Goal: Information Seeking & Learning: Learn about a topic

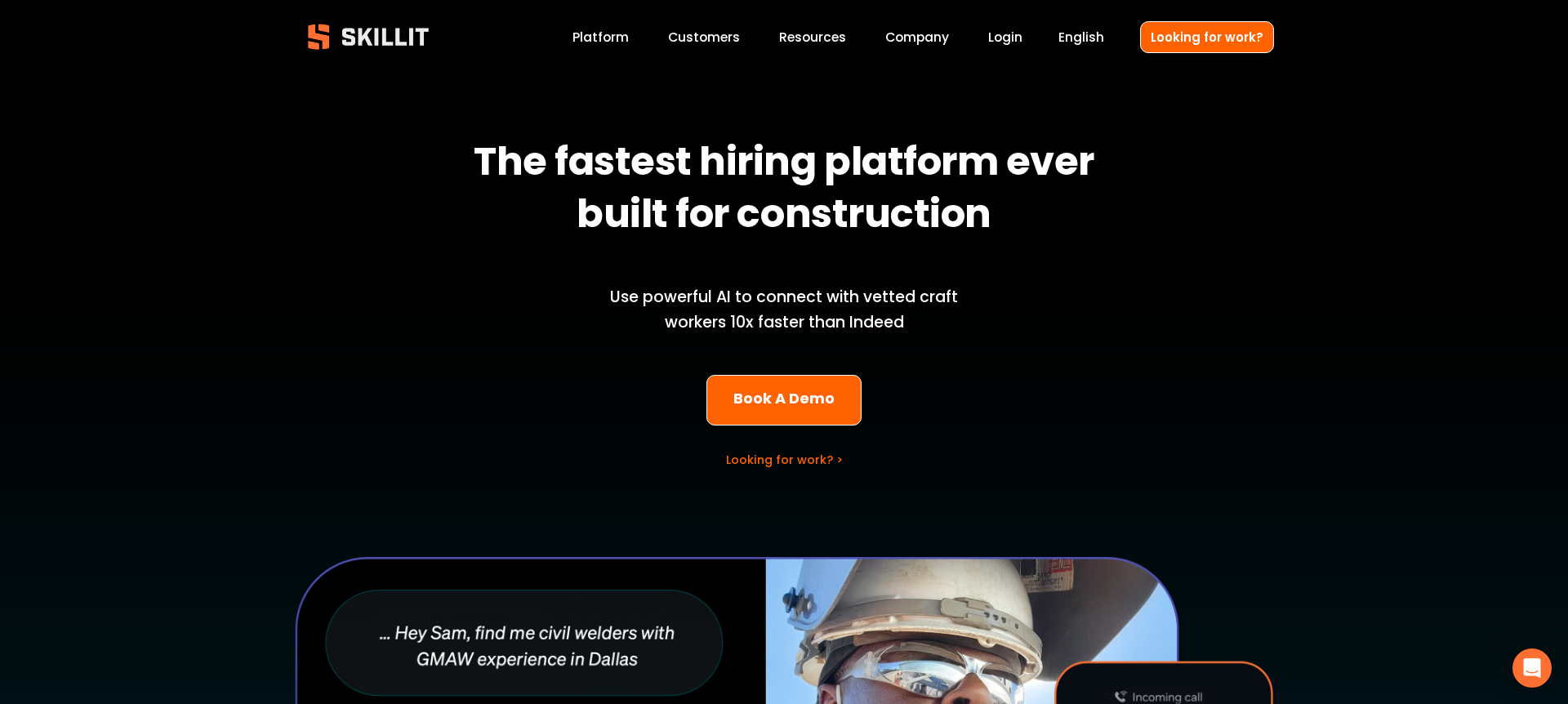
click at [611, 412] on div "The fastest hiring platform ever built for construction Use powerful AI to conn…" at bounding box center [784, 580] width 1568 height 1012
click at [438, 375] on div "The fastest hiring platform ever built for construction Use powerful AI to conn…" at bounding box center [784, 580] width 1568 height 1012
click at [889, 372] on div "The fastest hiring platform ever built for construction Use powerful AI to conn…" at bounding box center [784, 580] width 1568 height 1012
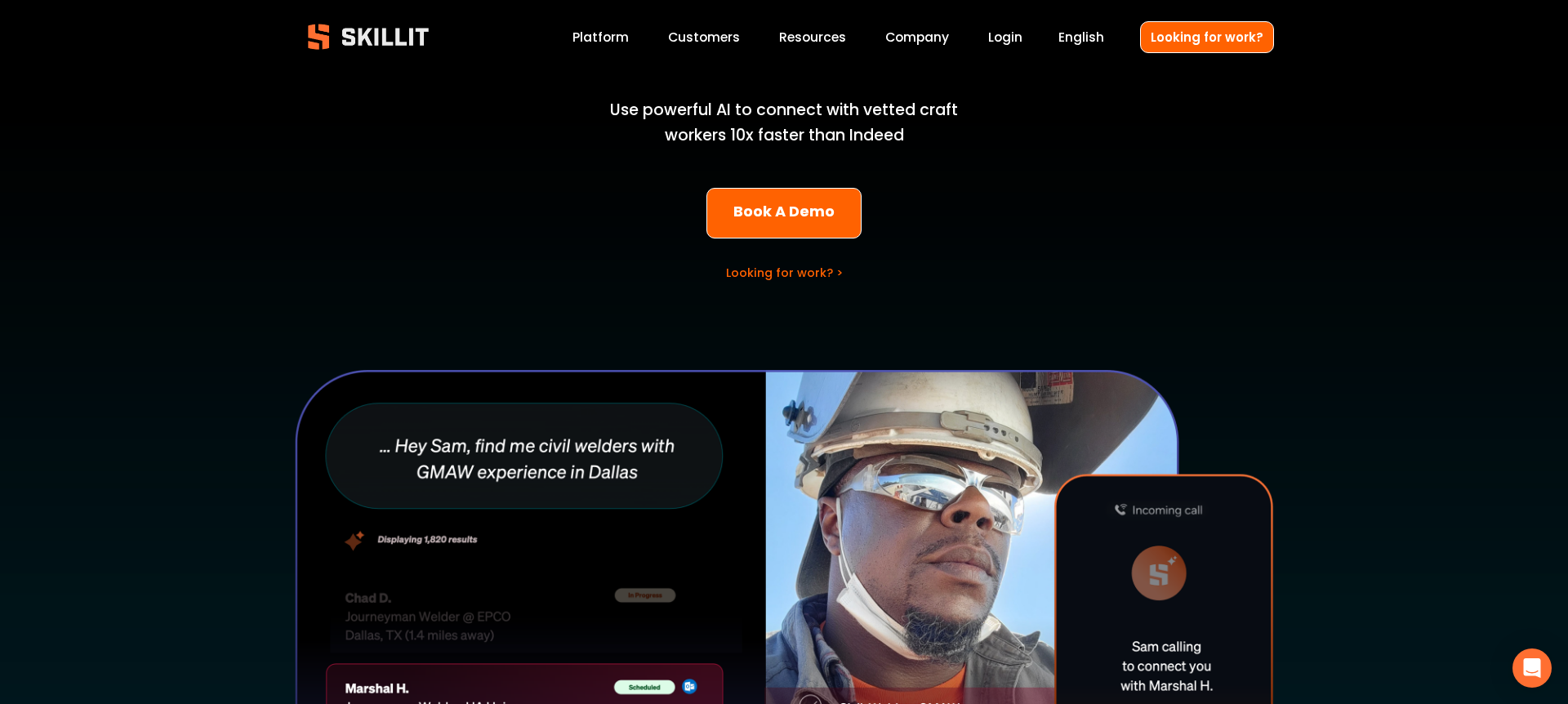
scroll to position [187, 0]
click at [817, 270] on link "Looking for work? >" at bounding box center [784, 273] width 117 height 16
click at [785, 211] on link "Book A Demo" at bounding box center [784, 214] width 156 height 51
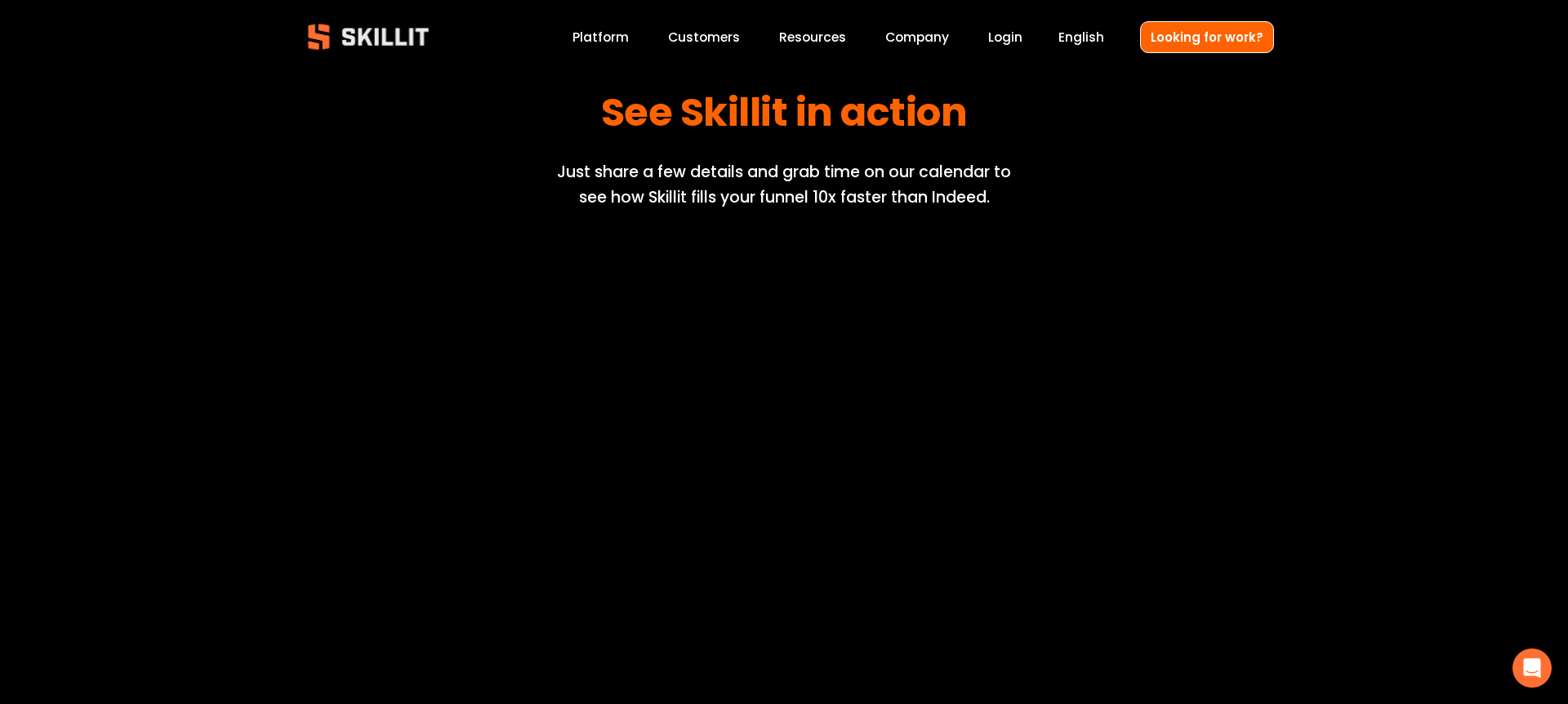
scroll to position [76, 0]
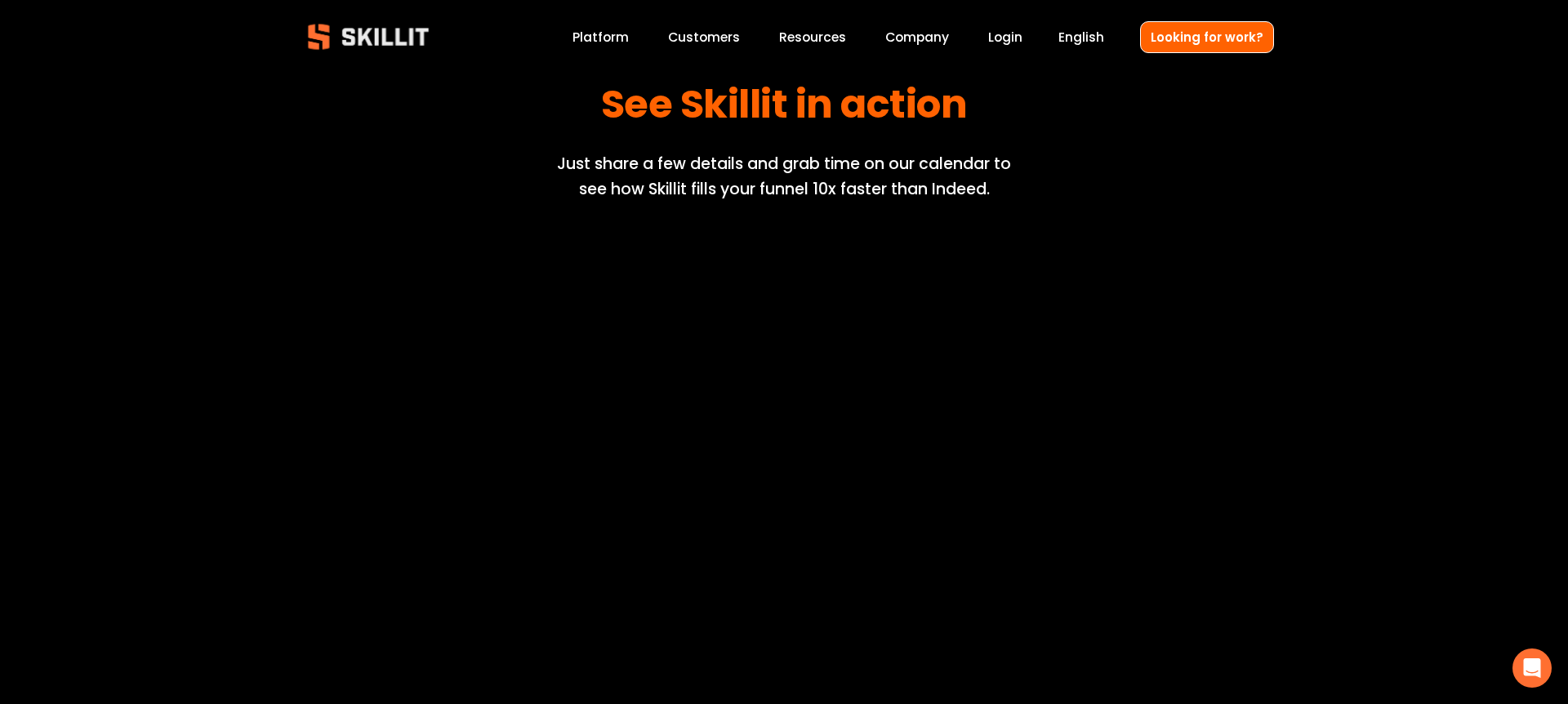
click at [439, 44] on img at bounding box center [368, 37] width 149 height 49
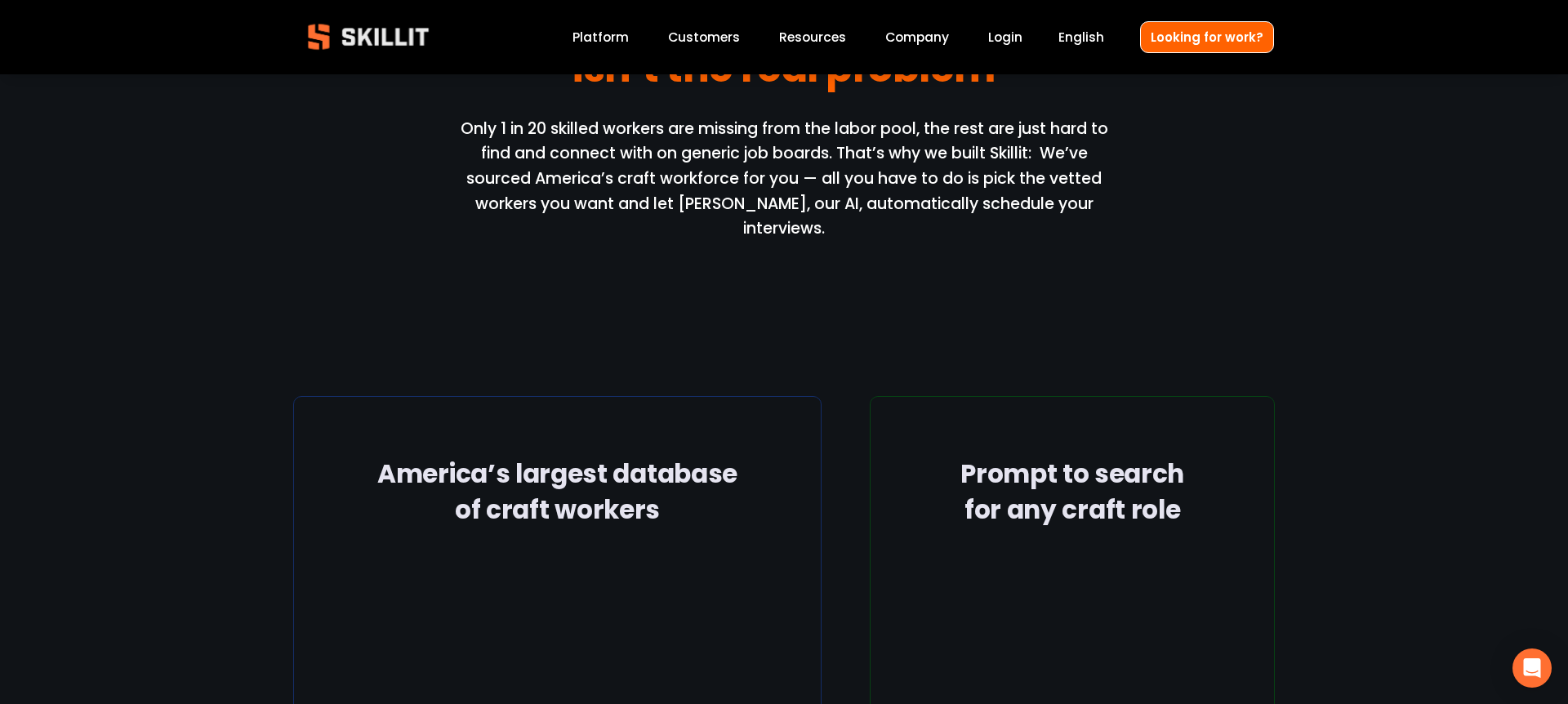
scroll to position [1946, 0]
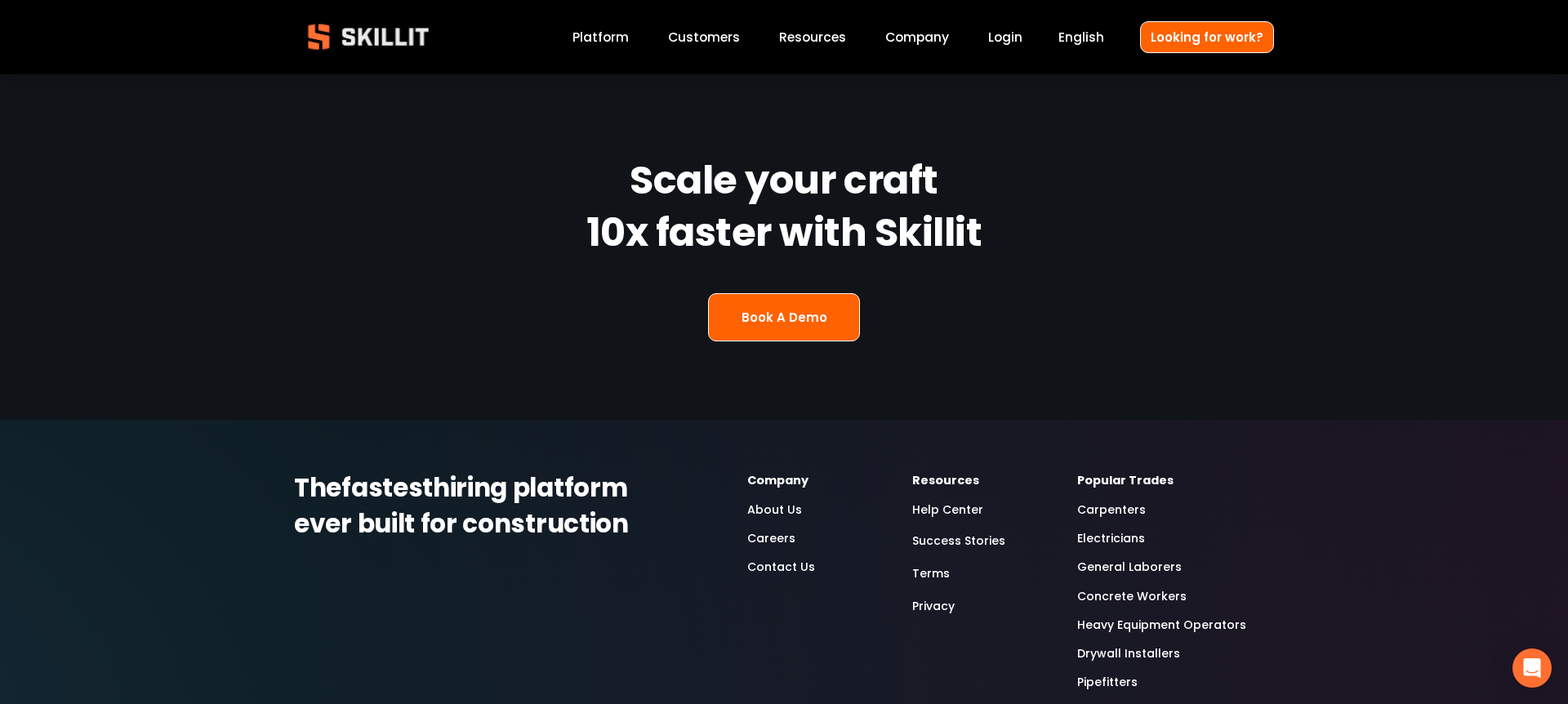
scroll to position [4227, 0]
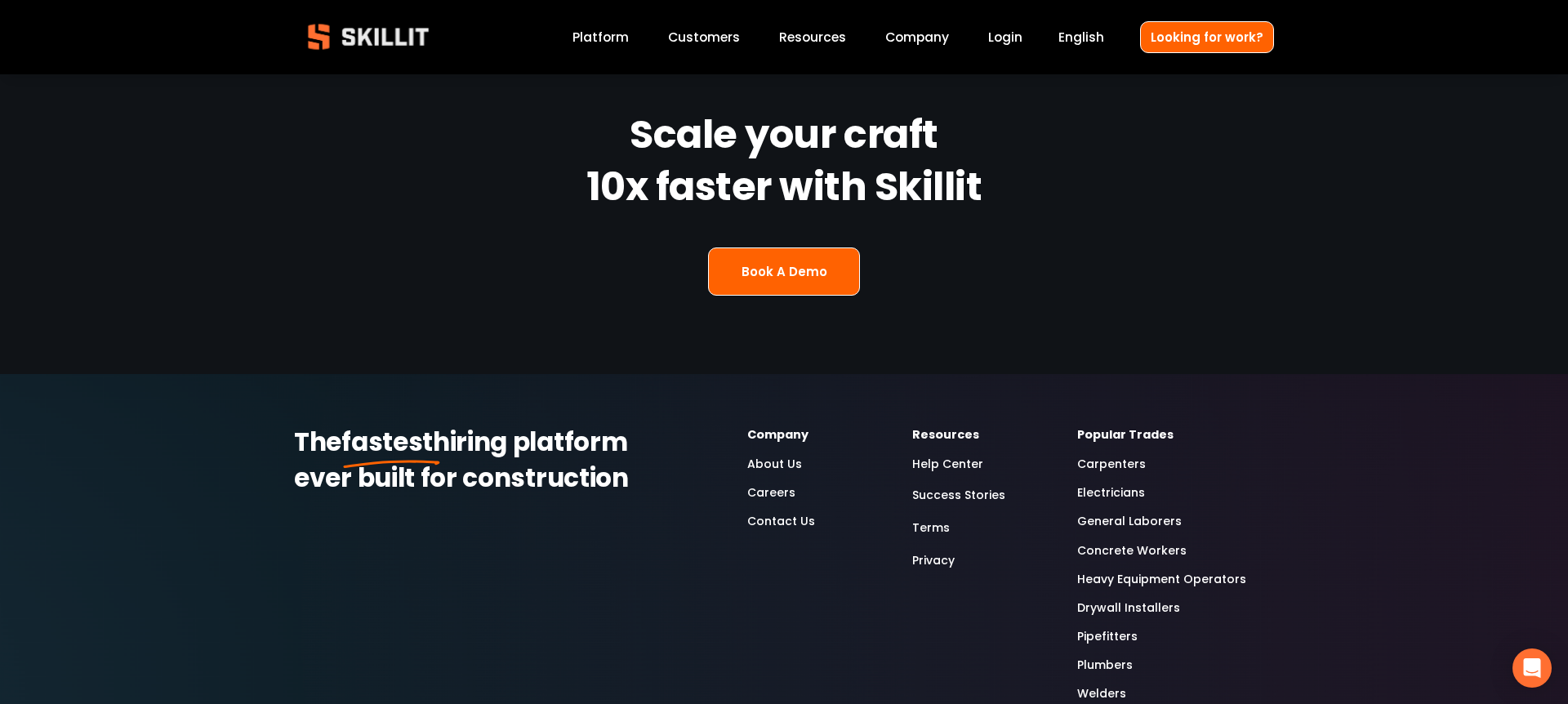
click at [769, 455] on link "About Us" at bounding box center [774, 463] width 55 height 18
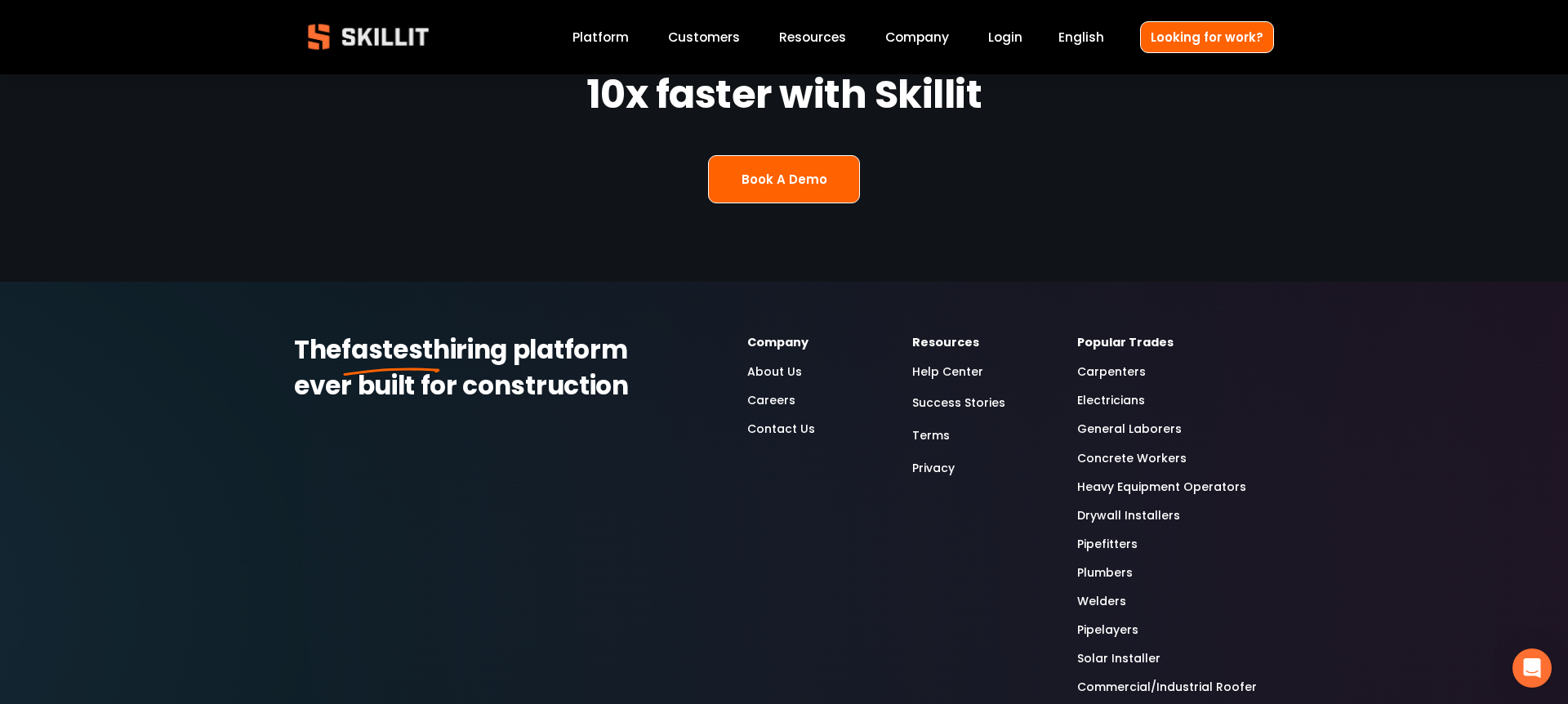
scroll to position [4403, 0]
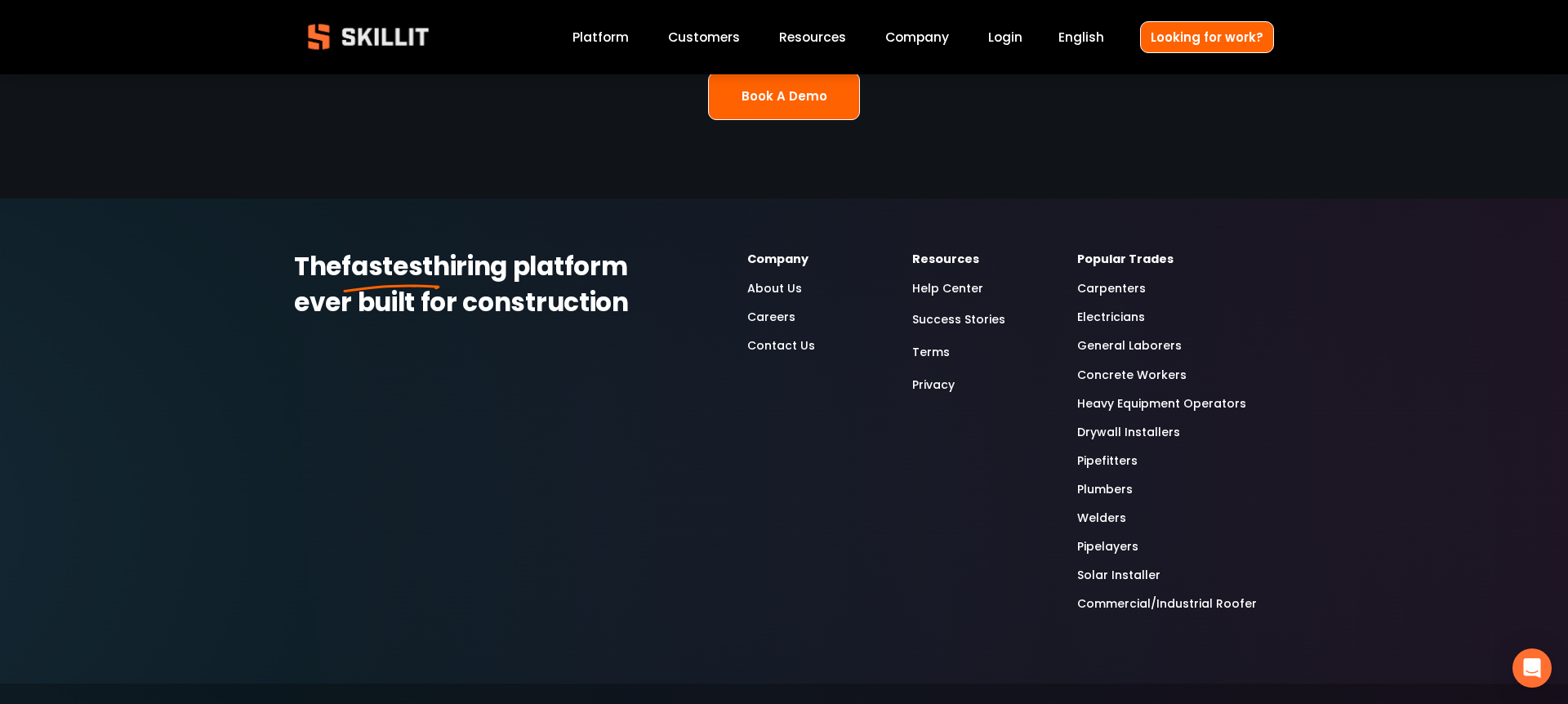
click at [1114, 366] on link "Concrete Workers" at bounding box center [1131, 374] width 109 height 18
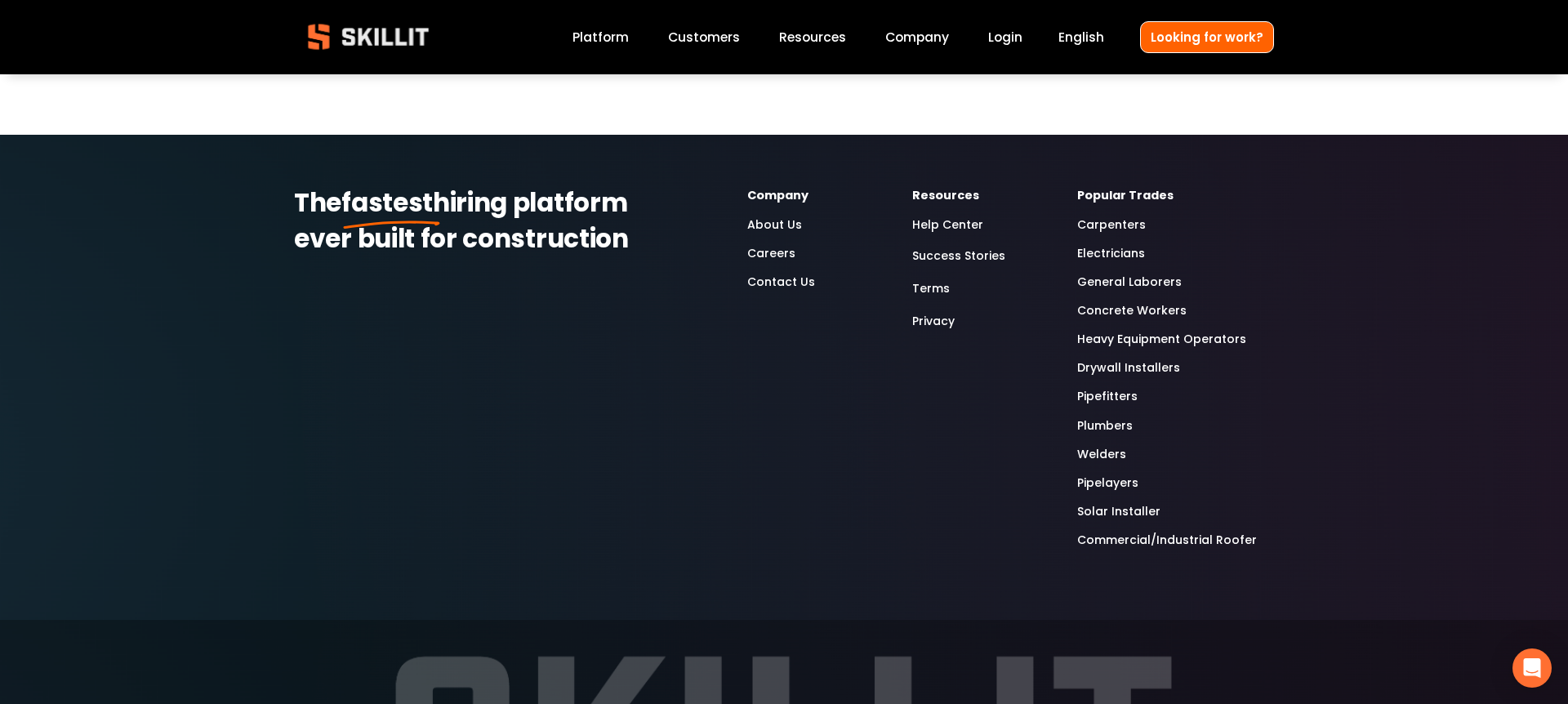
scroll to position [5324, 0]
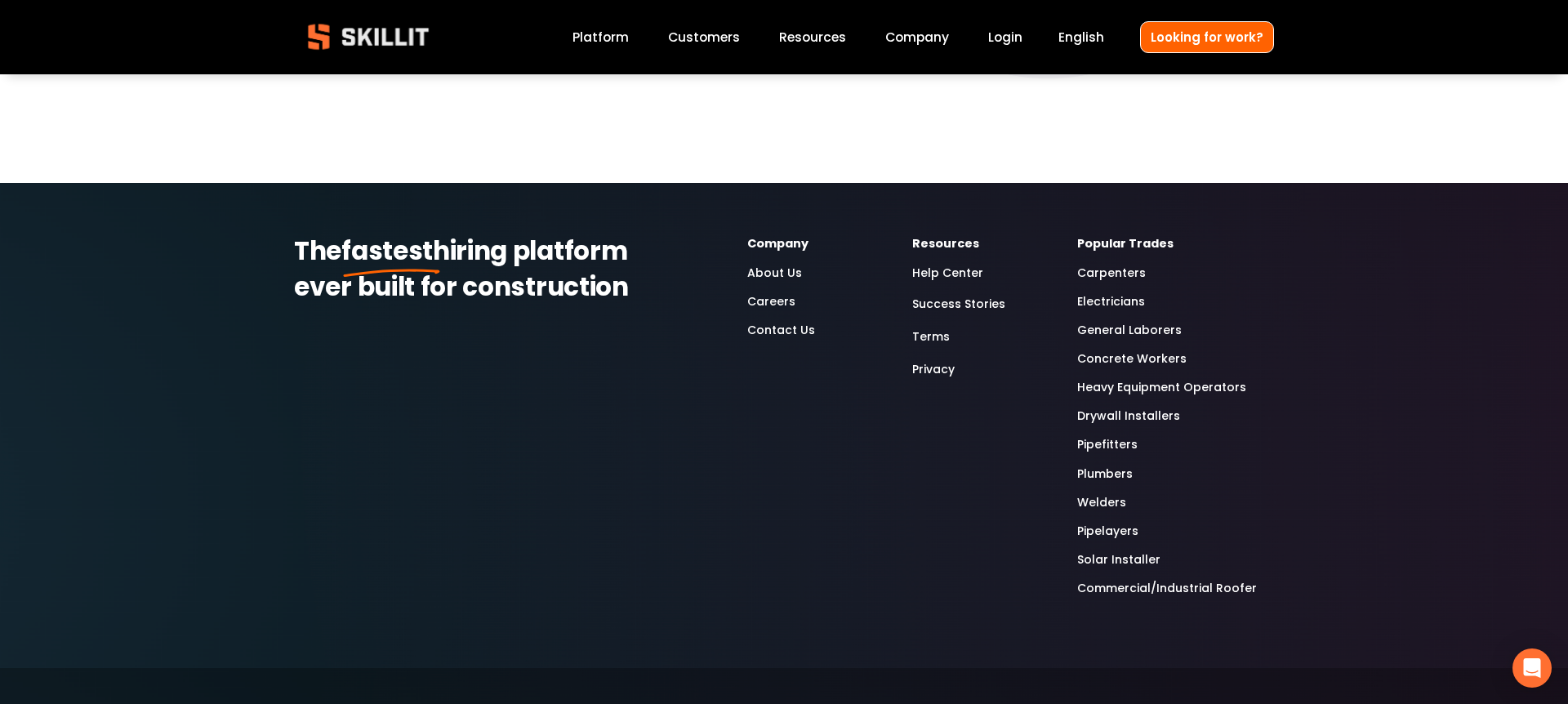
click at [1113, 444] on link "Pipefitters" at bounding box center [1107, 444] width 60 height 18
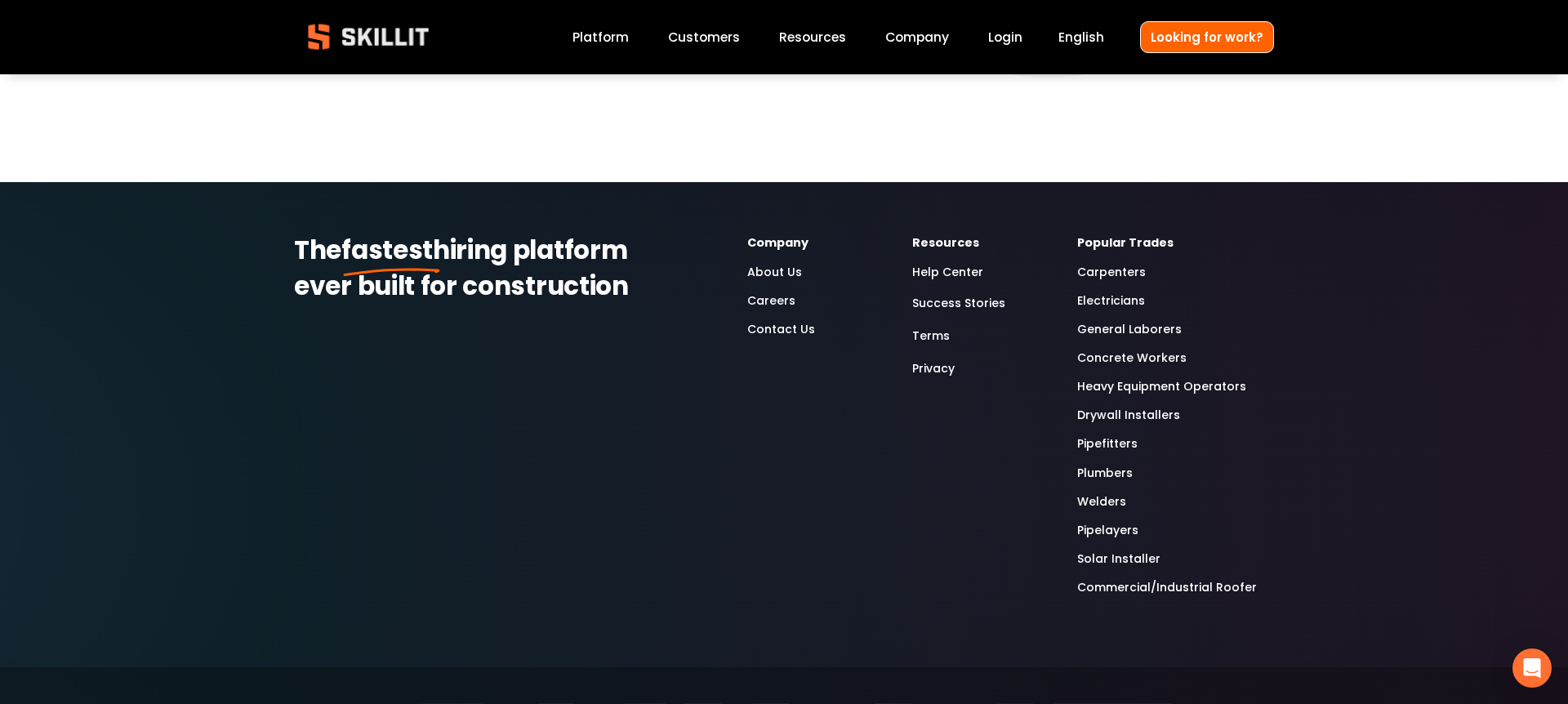
scroll to position [5322, 0]
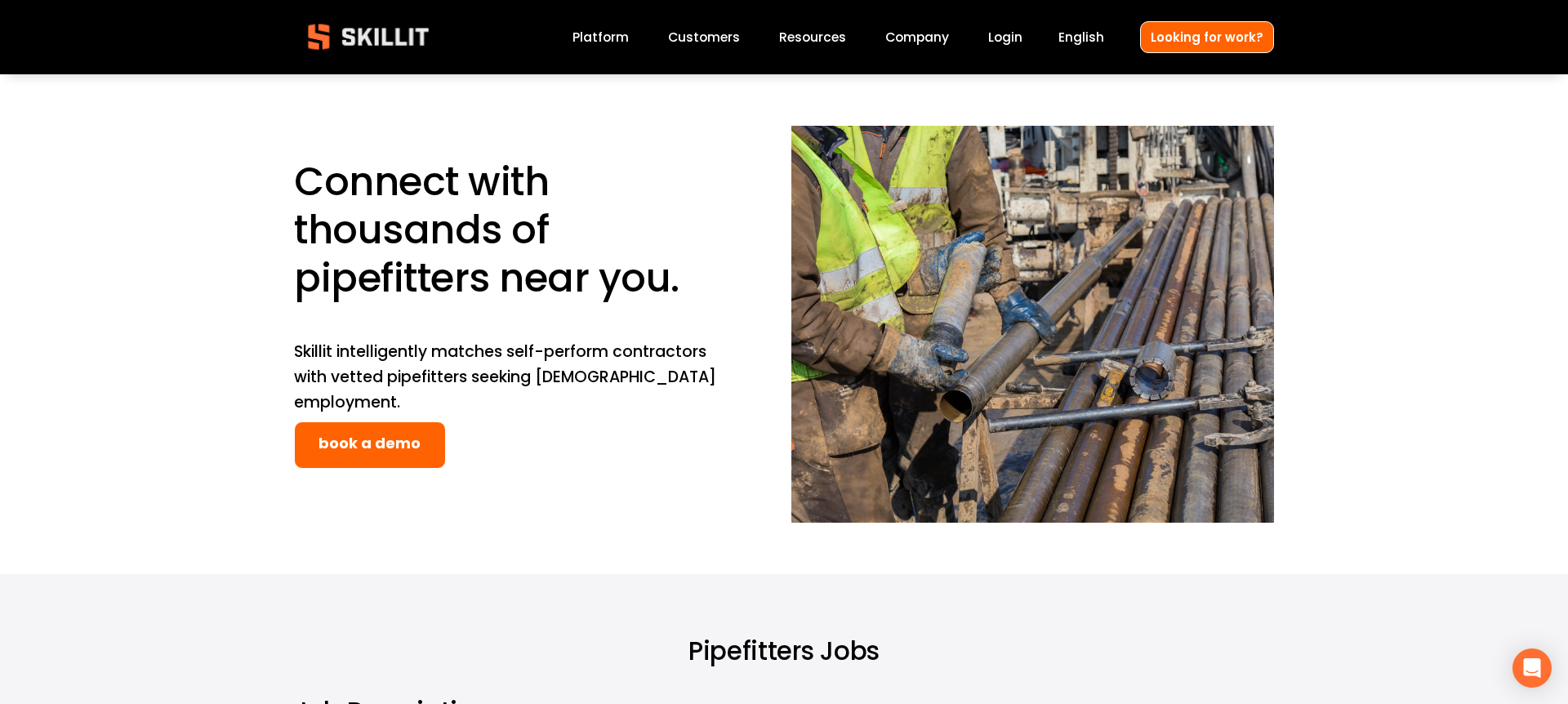
click at [387, 30] on img at bounding box center [368, 37] width 149 height 49
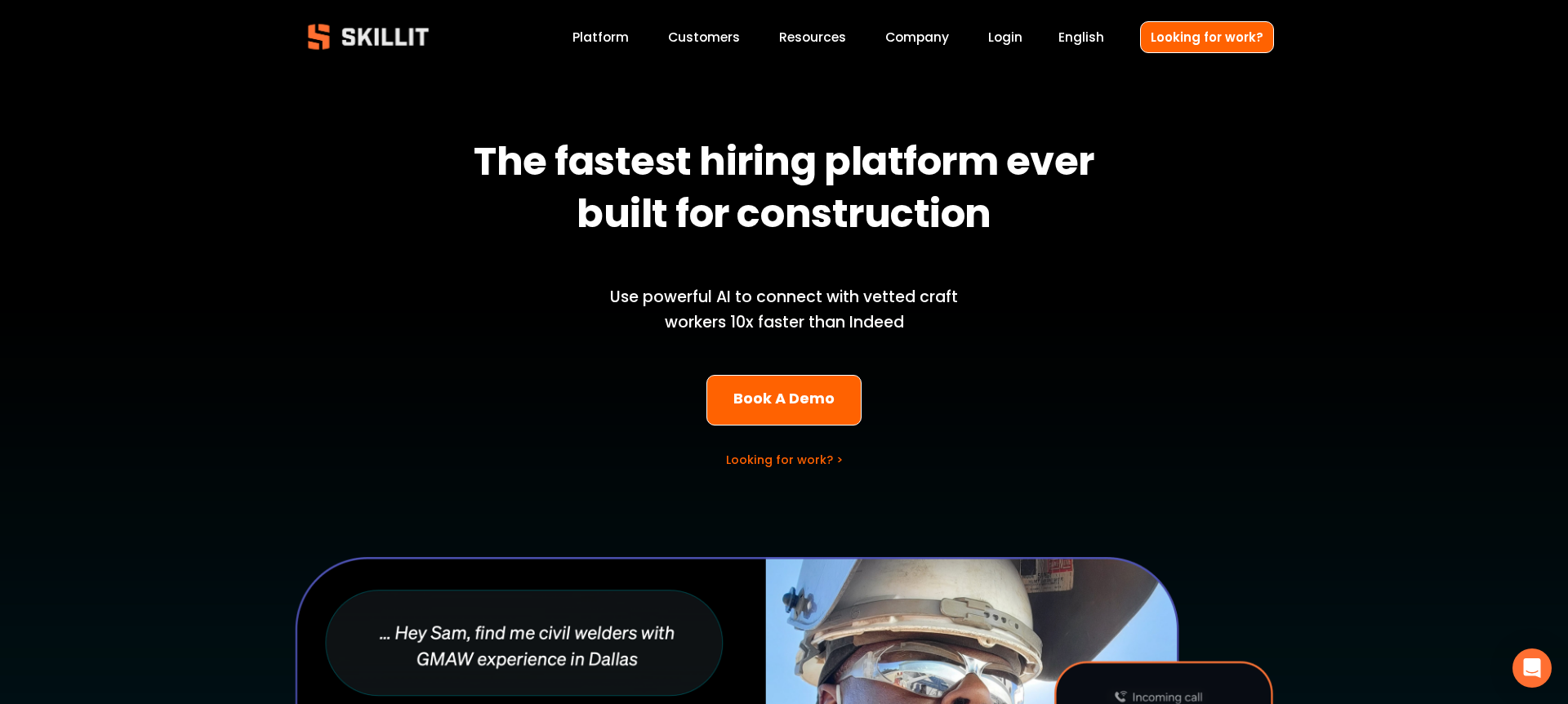
click at [722, 40] on link "Customers" at bounding box center [704, 37] width 72 height 22
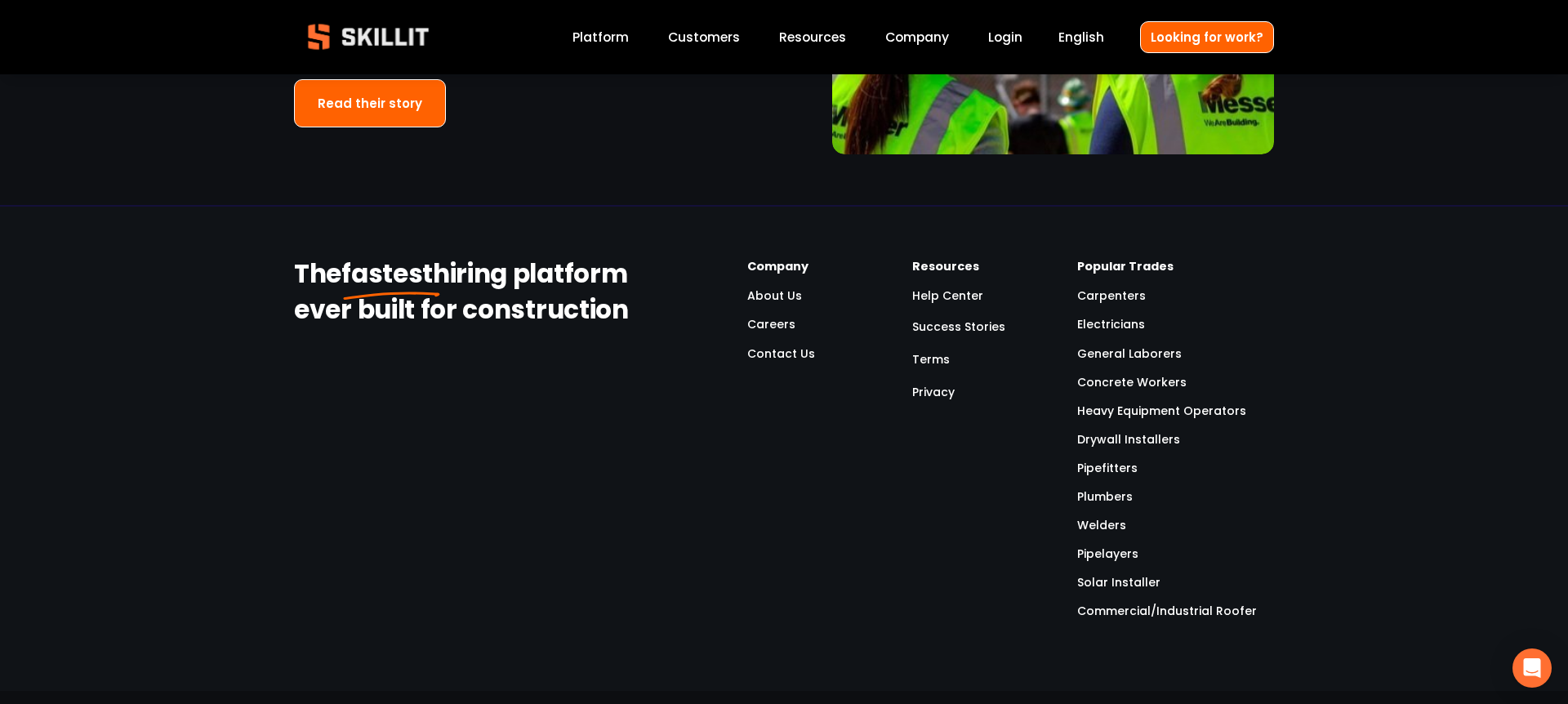
scroll to position [3891, 0]
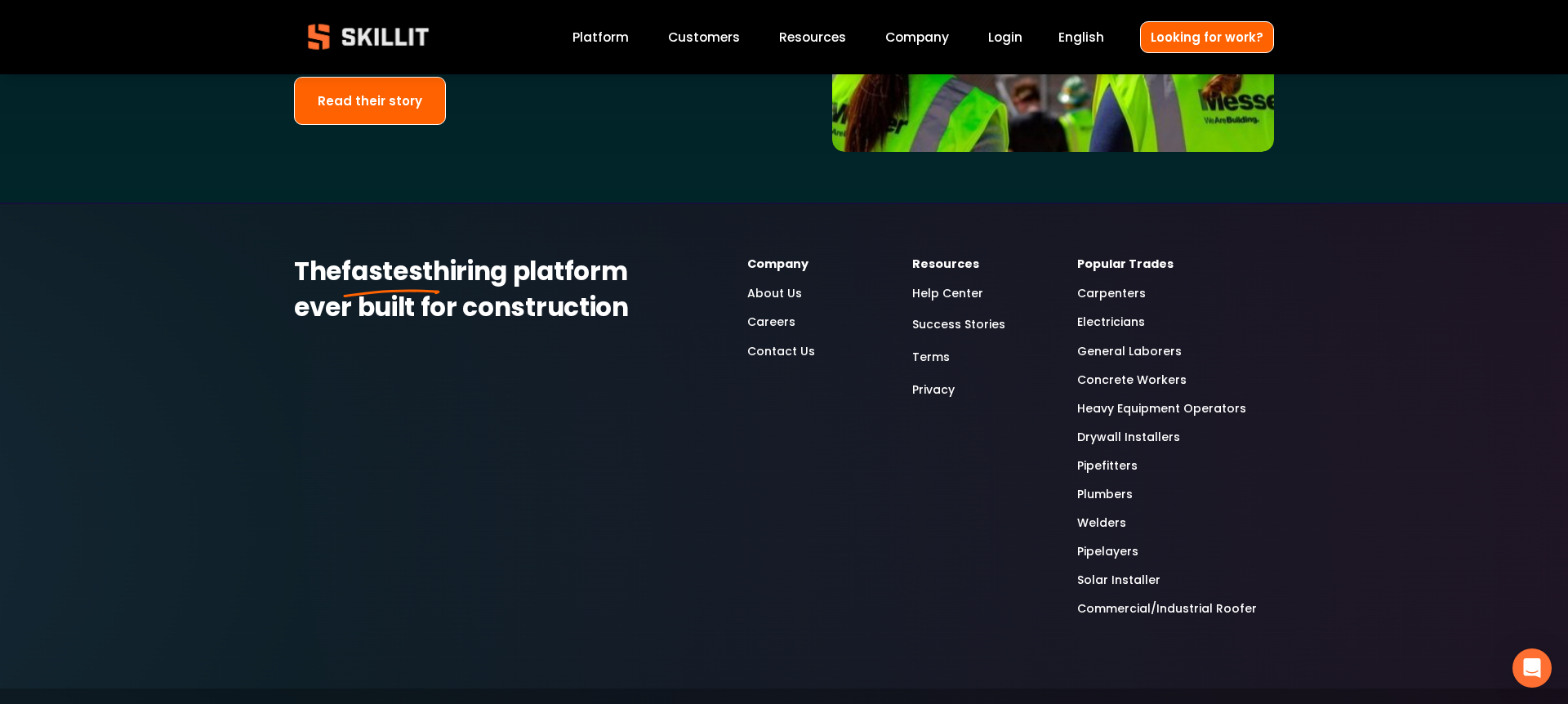
click at [760, 284] on link "About Us" at bounding box center [774, 293] width 55 height 18
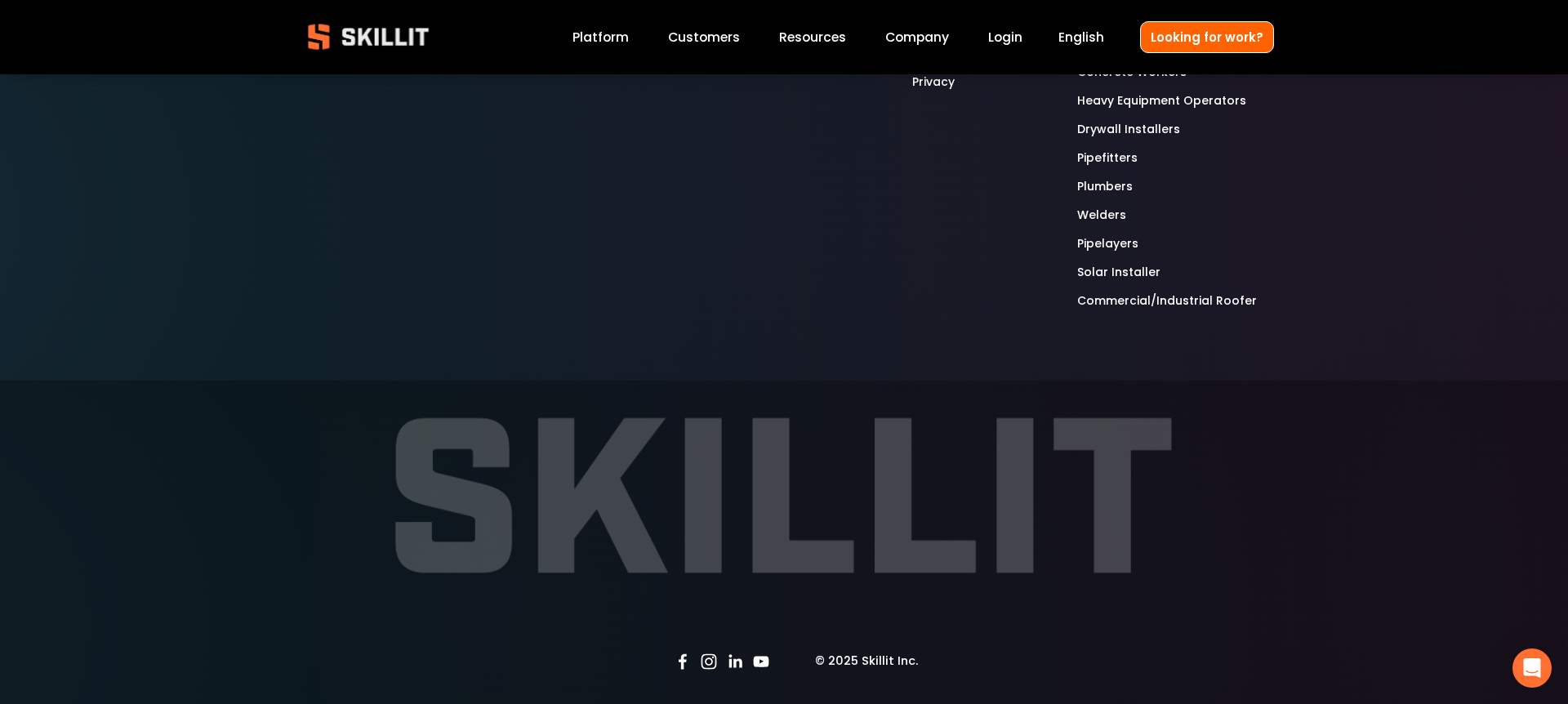
scroll to position [5528, 0]
click at [731, 663] on use "LinkedIn" at bounding box center [736, 660] width 14 height 14
